Goal: Transaction & Acquisition: Purchase product/service

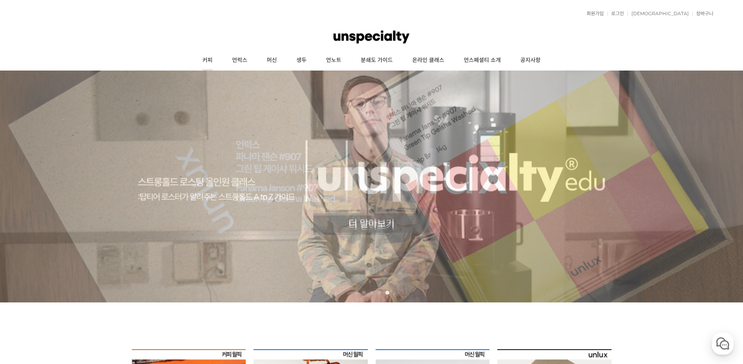
click at [209, 62] on link "커피" at bounding box center [208, 60] width 30 height 19
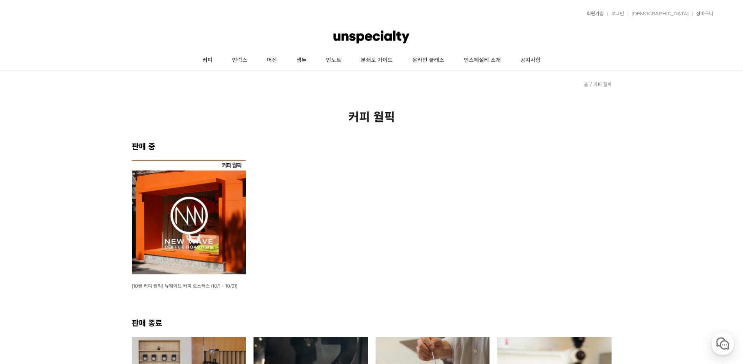
click at [260, 115] on h2 "커피 월픽" at bounding box center [371, 116] width 479 height 17
click at [212, 59] on link "커피" at bounding box center [208, 60] width 30 height 19
click at [205, 216] on img at bounding box center [189, 217] width 114 height 114
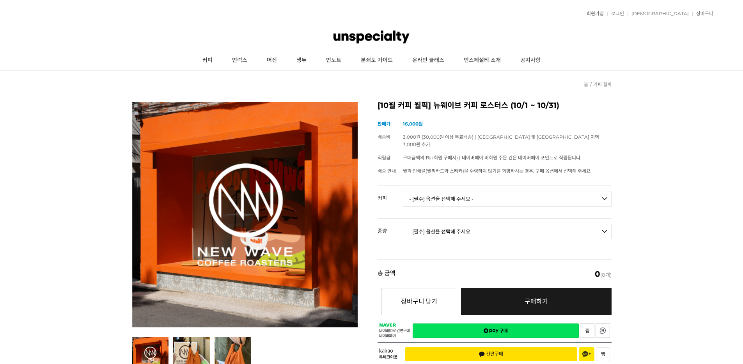
click at [483, 191] on select "- [필수] 옵션을 선택해 주세요 - ------------------- 언스페셜티 분쇄도 가이드 종이 받기 (주문 1건당 최대 1개 제공) …" at bounding box center [507, 199] width 209 height 16
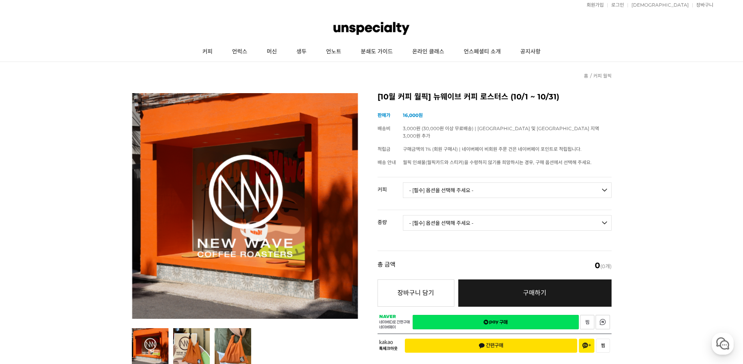
scroll to position [8, 0]
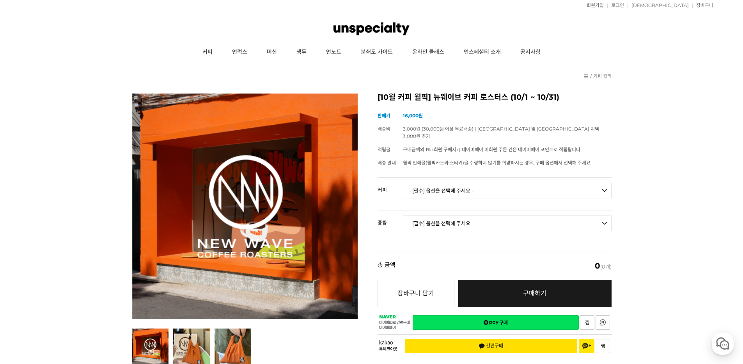
click at [504, 187] on td "- [필수] 옵션을 선택해 주세요 - ------------------- 언스페셜티 분쇄도 가이드 종이 받기 (주문 1건당 최대 1개 제공) …" at bounding box center [507, 194] width 209 height 32
click at [507, 184] on select "- [필수] 옵션을 선택해 주세요 - ------------------- 언스페셜티 분쇄도 가이드 종이 받기 (주문 1건당 최대 1개 제공) …" at bounding box center [507, 191] width 209 height 16
select select "#2 콜롬비아 안티오키아 다벨리바 디카페인"
click at [403, 183] on select "- [필수] 옵션을 선택해 주세요 - ------------------- 언스페셜티 분쇄도 가이드 종이 받기 (주문 1건당 최대 1개 제공) …" at bounding box center [507, 191] width 209 height 16
click at [549, 219] on select "- [필수] 옵션을 선택해 주세요 - ------------------- 200g" at bounding box center [507, 224] width 209 height 16
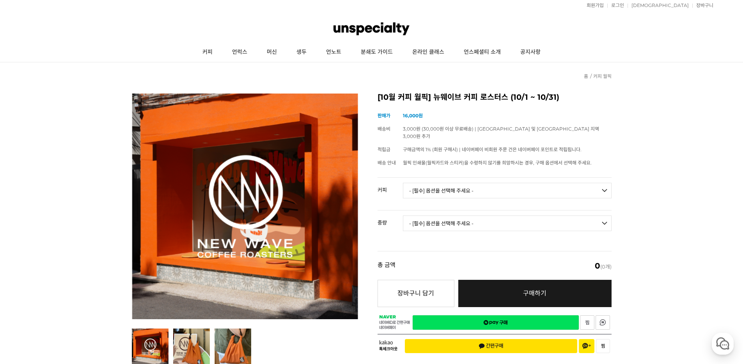
select select "200g"
click at [403, 216] on select "- [필수] 옵션을 선택해 주세요 - ------------------- 200g" at bounding box center [507, 224] width 209 height 16
select select "*"
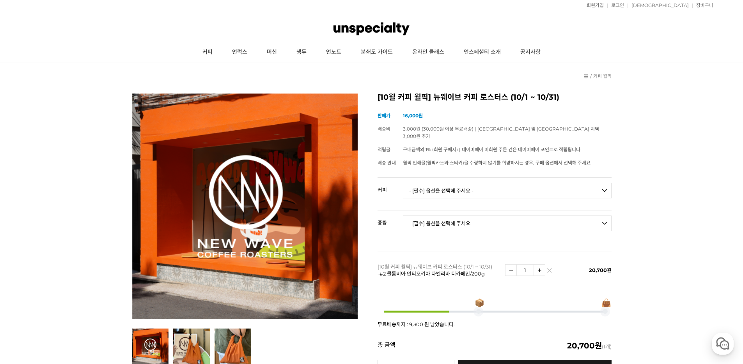
drag, startPoint x: 670, startPoint y: 219, endPoint x: 656, endPoint y: 215, distance: 14.2
click at [551, 270] on img at bounding box center [549, 272] width 4 height 4
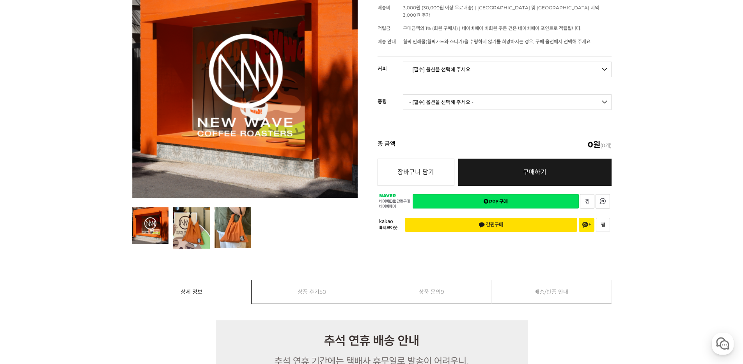
scroll to position [126, 0]
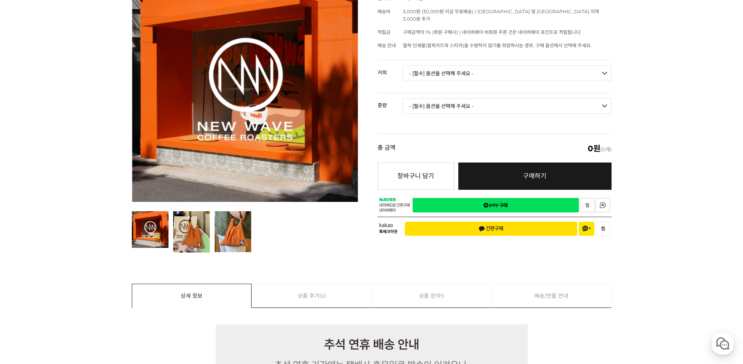
click at [444, 65] on select "- [필수] 옵션을 선택해 주세요 - ------------------- 언스페셜티 분쇄도 가이드 종이 받기 (주문 1건당 최대 1개 제공) …" at bounding box center [507, 73] width 209 height 16
click at [403, 65] on select "- [필수] 옵션을 선택해 주세요 - ------------------- 언스페셜티 분쇄도 가이드 종이 받기 (주문 1건당 최대 1개 제공) …" at bounding box center [507, 73] width 209 height 16
select select "*"
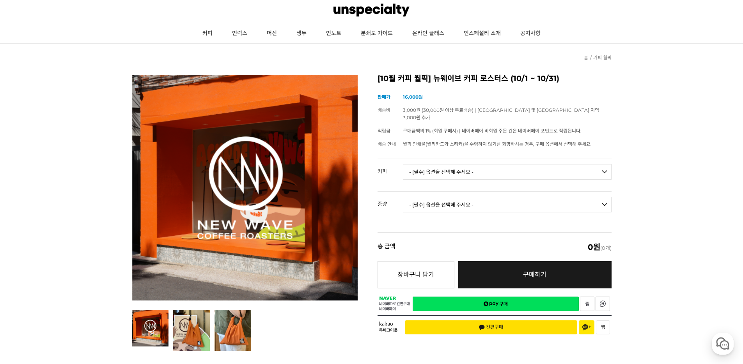
scroll to position [26, 0]
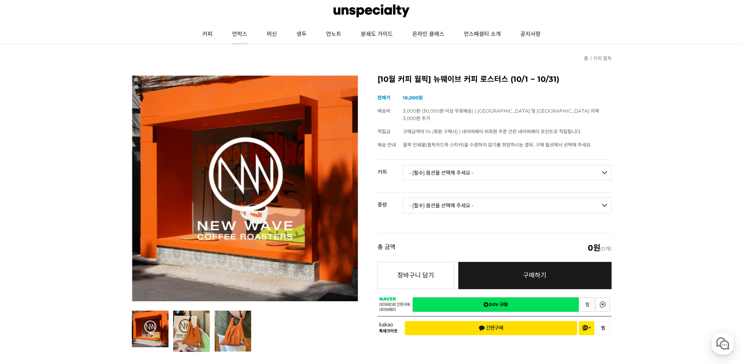
click at [232, 34] on link "언럭스" at bounding box center [239, 34] width 35 height 19
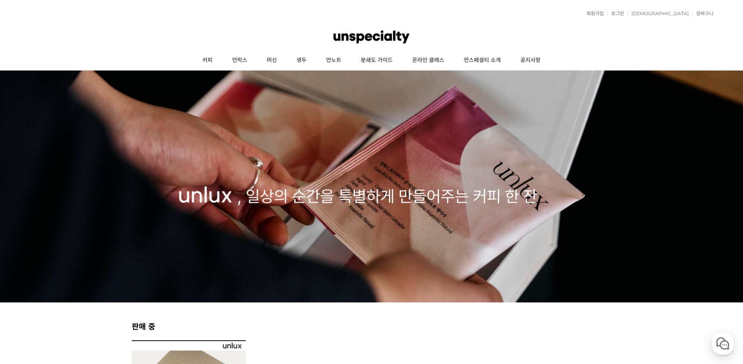
scroll to position [216, 0]
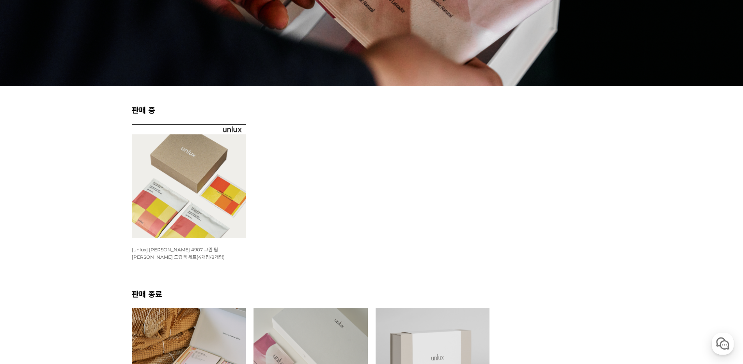
click at [208, 195] on img at bounding box center [189, 181] width 114 height 114
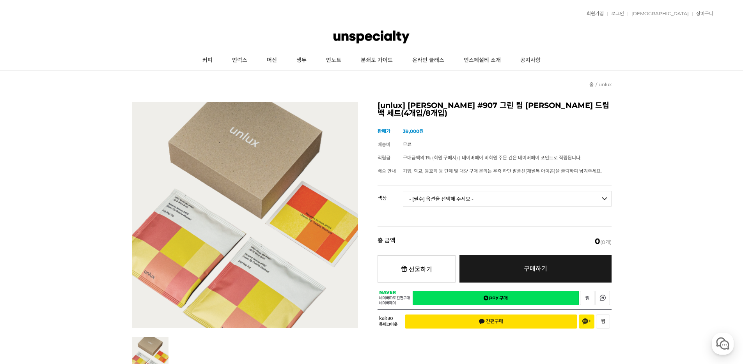
click at [502, 192] on select "- [필수] 옵션을 선택해 주세요 - ------------------- [PERSON_NAME] #907 Standard(4p) [PERSO…" at bounding box center [507, 199] width 209 height 16
click at [199, 58] on link "커피" at bounding box center [208, 60] width 30 height 19
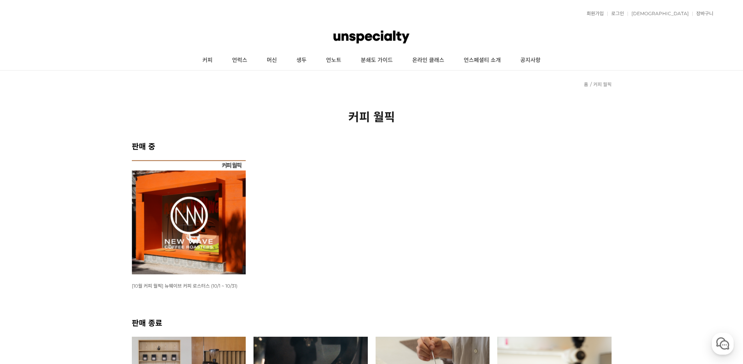
click at [211, 224] on img at bounding box center [189, 217] width 114 height 114
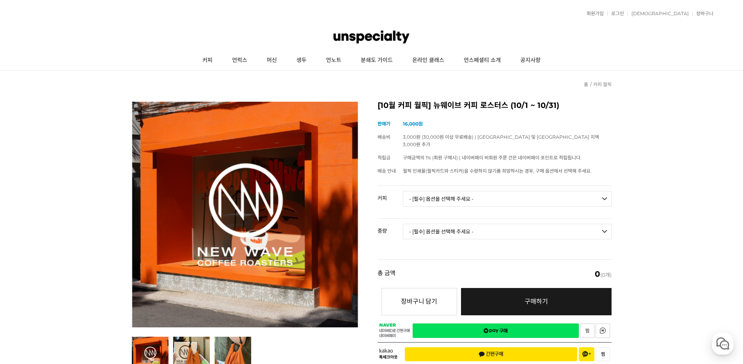
click at [439, 191] on select "- [필수] 옵션을 선택해 주세요 - ------------------- 언스페셜티 분쇄도 가이드 종이 받기 (주문 1건당 최대 1개 제공) …" at bounding box center [507, 199] width 209 height 16
select select "[10.8 오픈] #30 파나마 잔슨 게이샤 워시드 (랏 #501)"
click at [403, 191] on select "- [필수] 옵션을 선택해 주세요 - ------------------- 언스페셜티 분쇄도 가이드 종이 받기 (주문 1건당 최대 1개 제공) …" at bounding box center [507, 199] width 209 height 16
click at [473, 224] on select "- [필수] 옵션을 선택해 주세요 - ------------------- 100g" at bounding box center [507, 232] width 209 height 16
select select "100g"
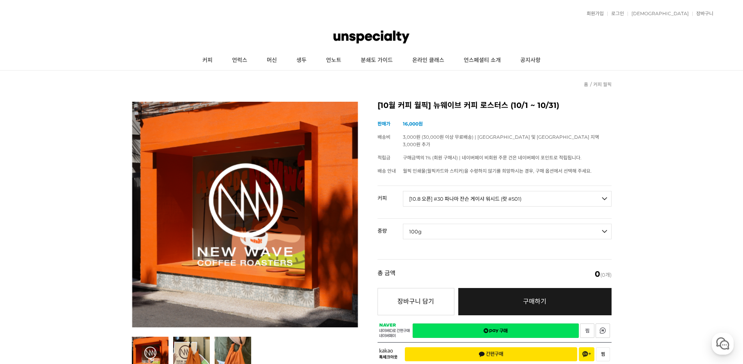
click at [403, 224] on select "- [필수] 옵션을 선택해 주세요 - ------------------- 100g" at bounding box center [507, 232] width 209 height 16
select select "*"
